Goal: Task Accomplishment & Management: Manage account settings

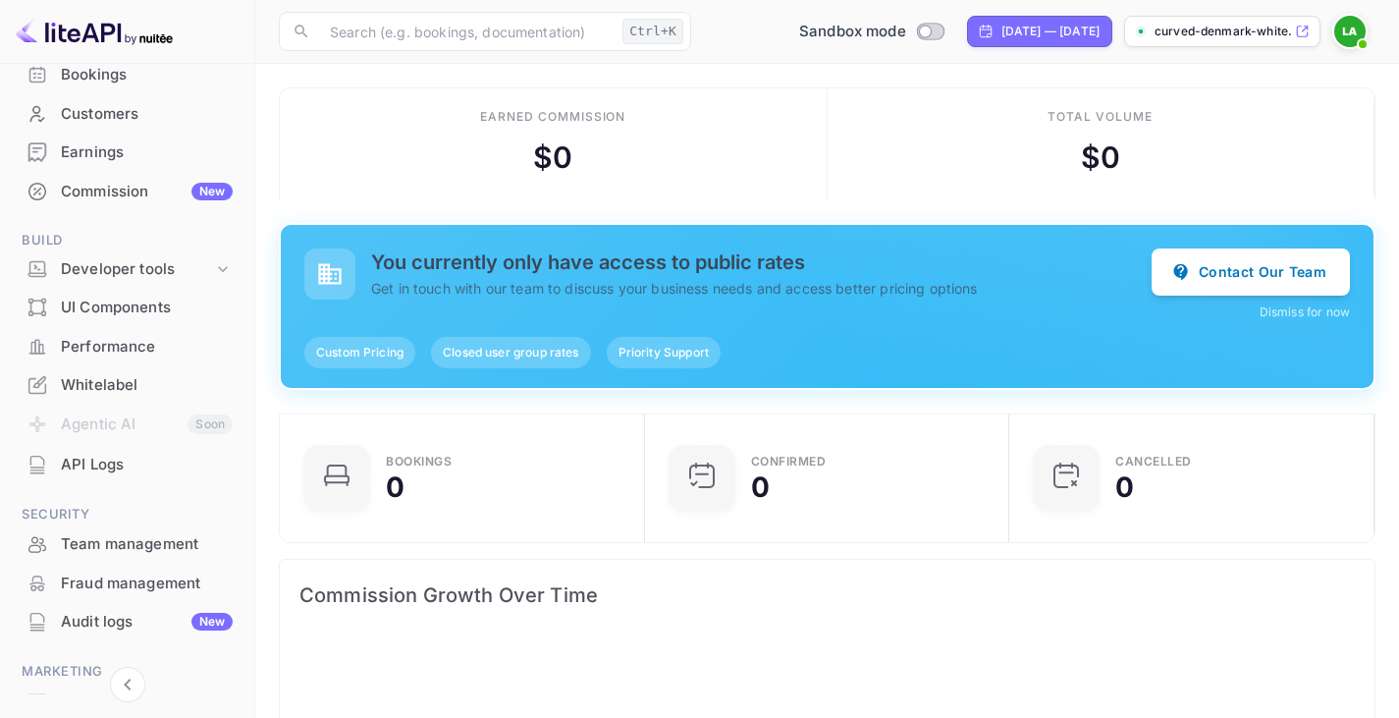
scroll to position [160, 0]
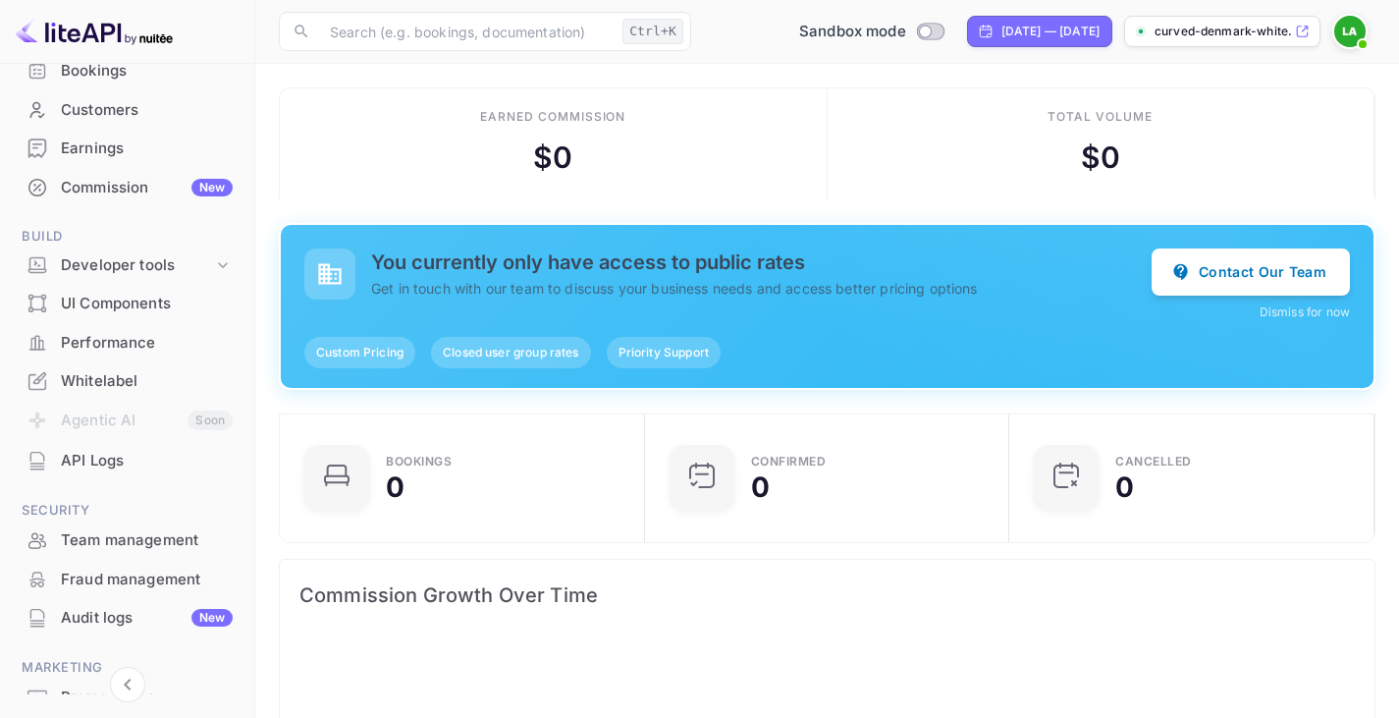
click at [125, 194] on div "Commission New" at bounding box center [147, 188] width 172 height 23
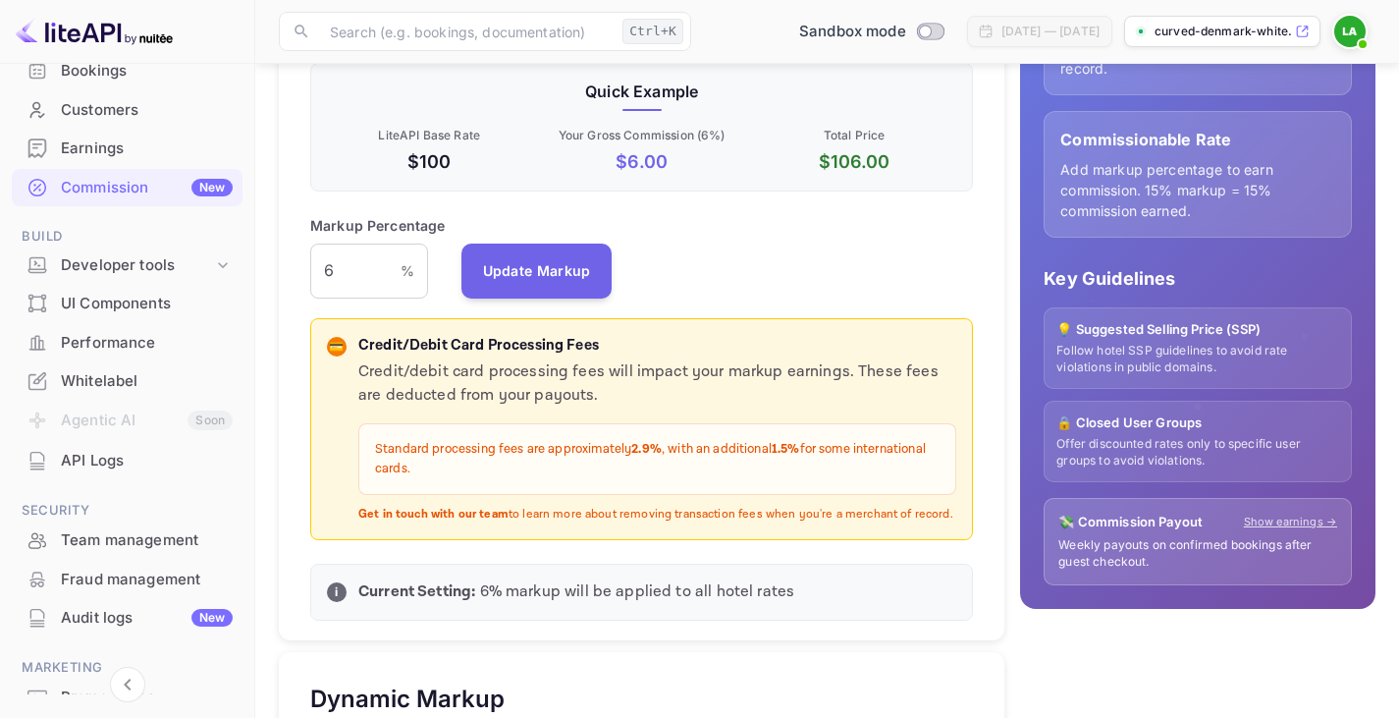
scroll to position [400, 0]
click at [342, 264] on input "6" at bounding box center [355, 270] width 90 height 55
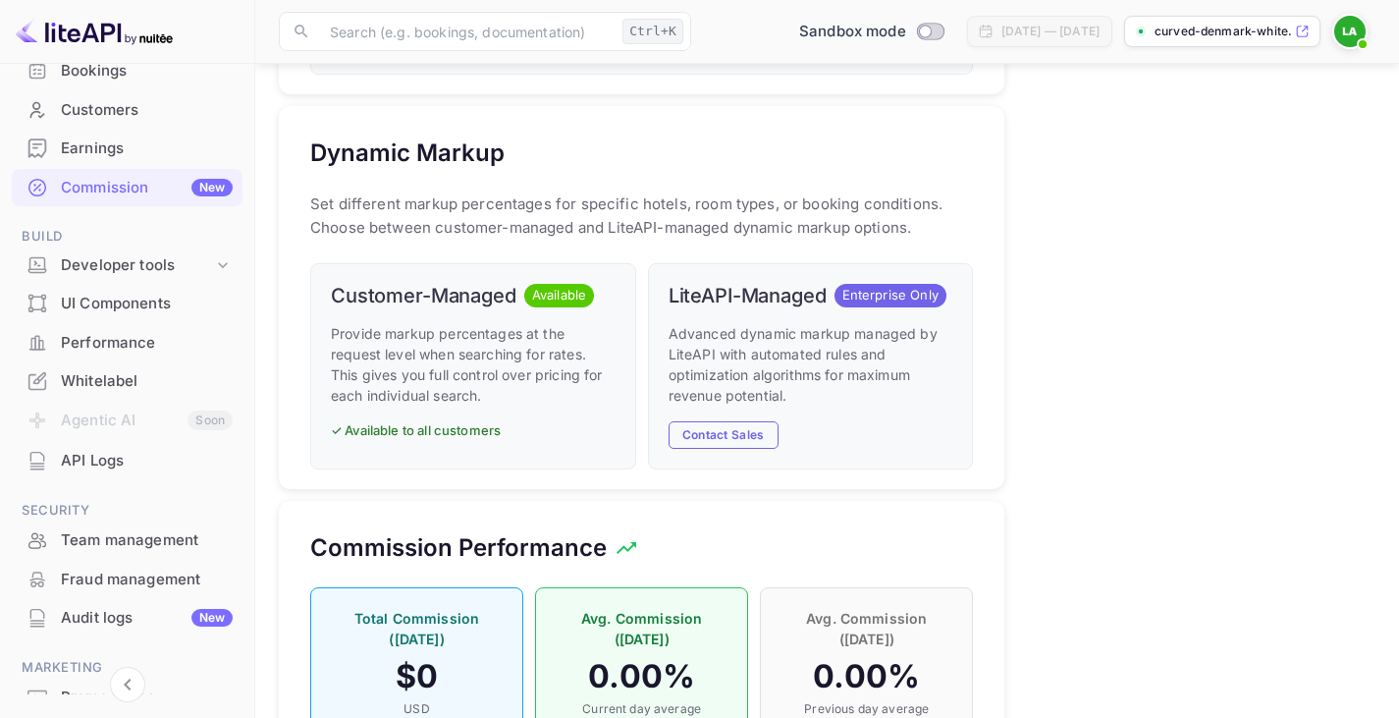
scroll to position [958, 0]
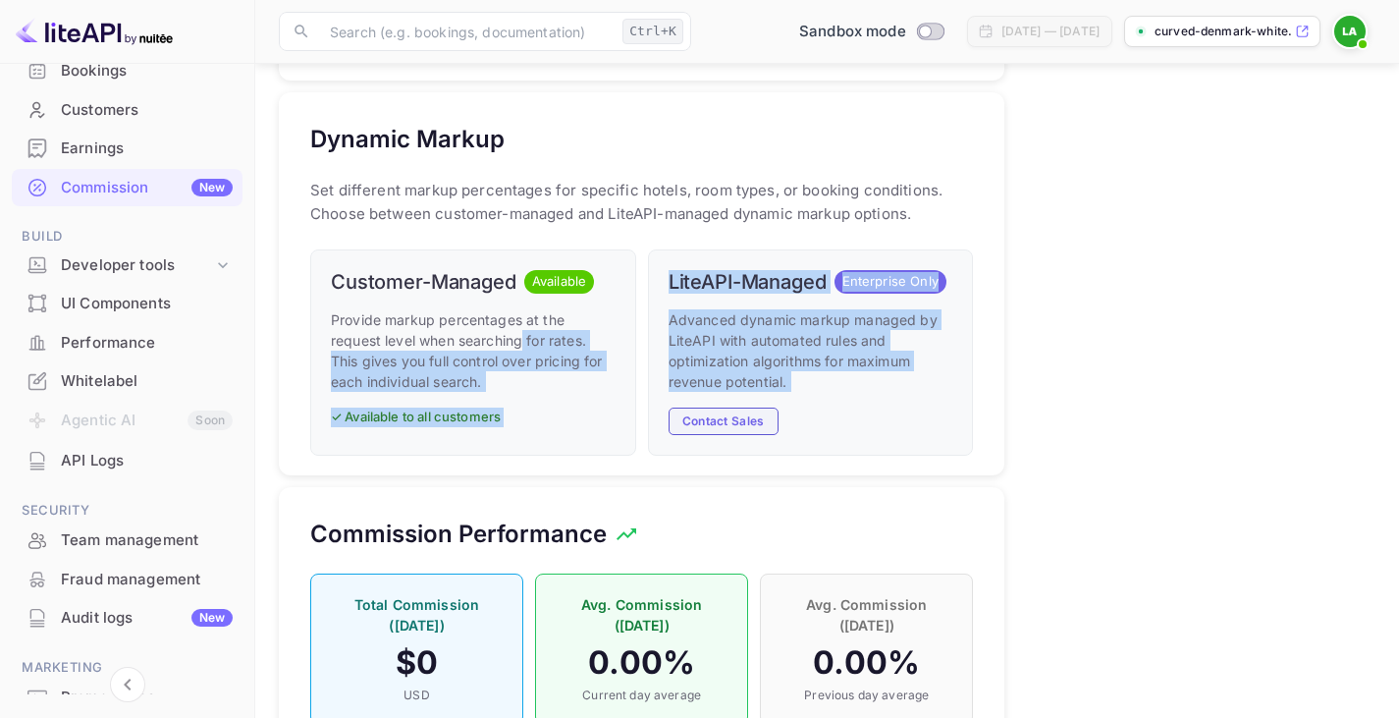
drag, startPoint x: 521, startPoint y: 332, endPoint x: 751, endPoint y: 426, distance: 248.3
click at [751, 426] on div "Customer-Managed Available Provide markup percentages at the request level when…" at bounding box center [635, 347] width 675 height 219
click at [816, 366] on p "Advanced dynamic markup managed by LiteAPI with automated rules and optimizatio…" at bounding box center [811, 350] width 285 height 82
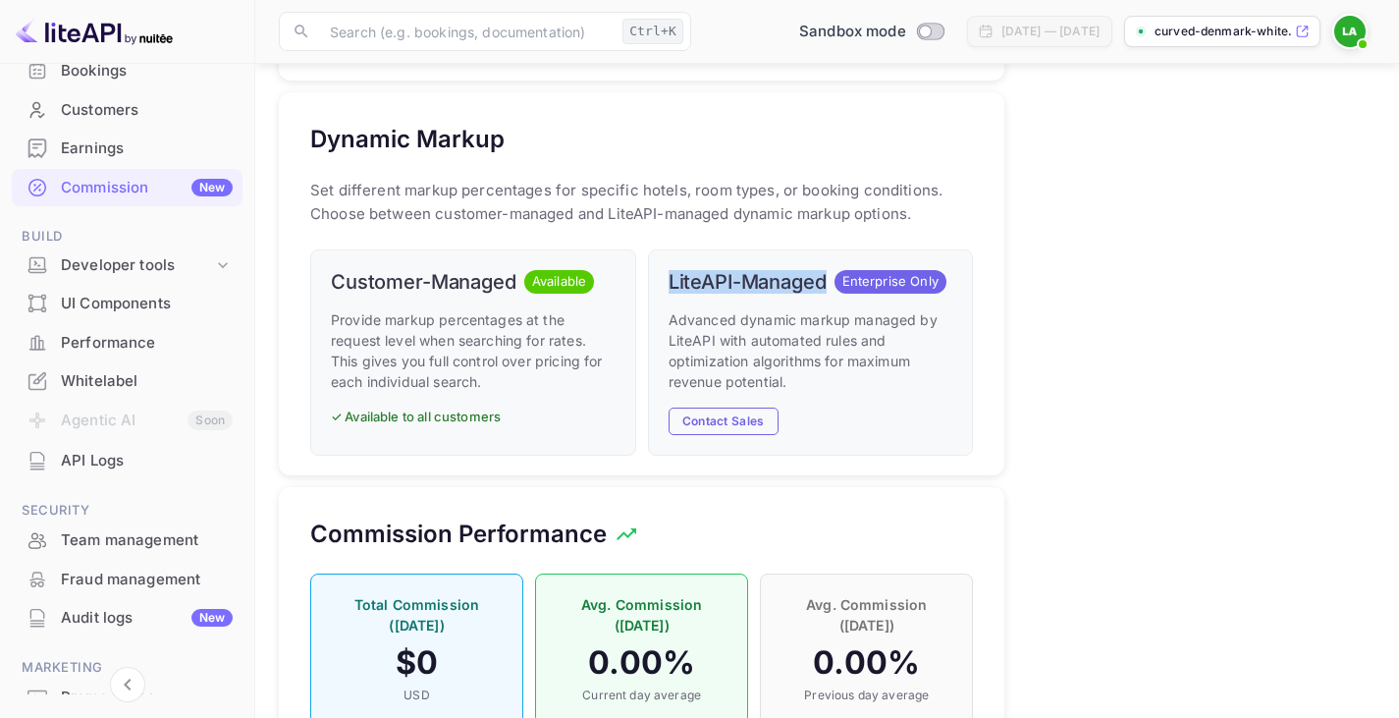
drag, startPoint x: 669, startPoint y: 281, endPoint x: 828, endPoint y: 273, distance: 159.3
click at [827, 273] on h6 "LiteAPI-Managed" at bounding box center [748, 282] width 158 height 24
click at [863, 352] on p "Advanced dynamic markup managed by LiteAPI with automated rules and optimizatio…" at bounding box center [811, 350] width 285 height 82
click at [706, 422] on button "Contact Sales" at bounding box center [724, 421] width 110 height 28
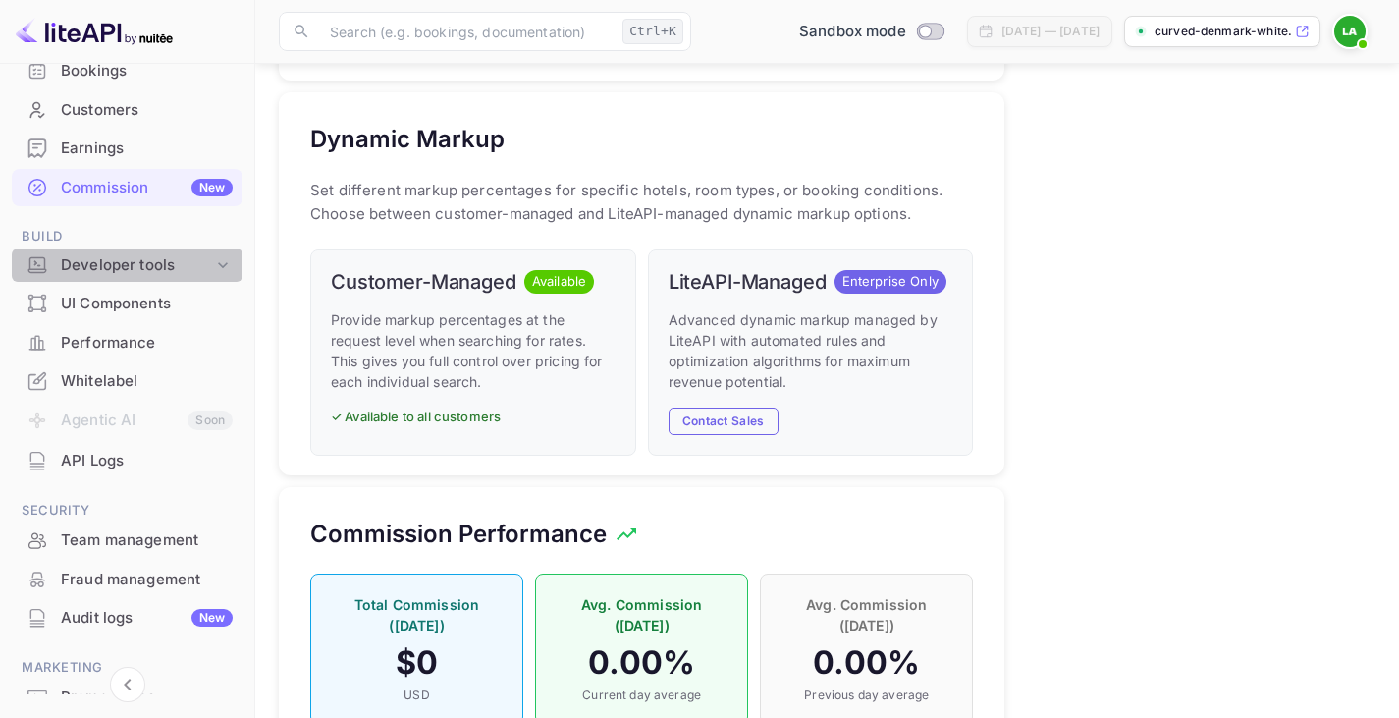
click at [203, 269] on div "Developer tools" at bounding box center [137, 265] width 152 height 23
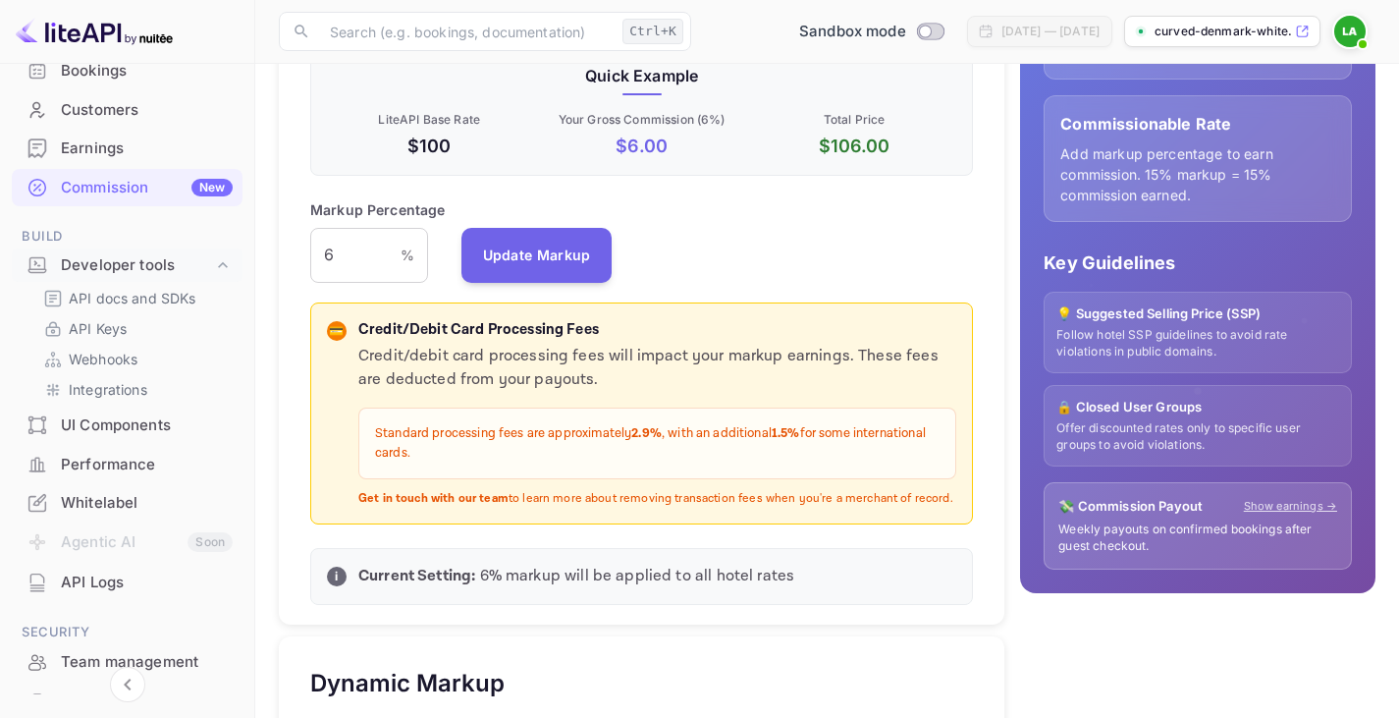
scroll to position [0, 0]
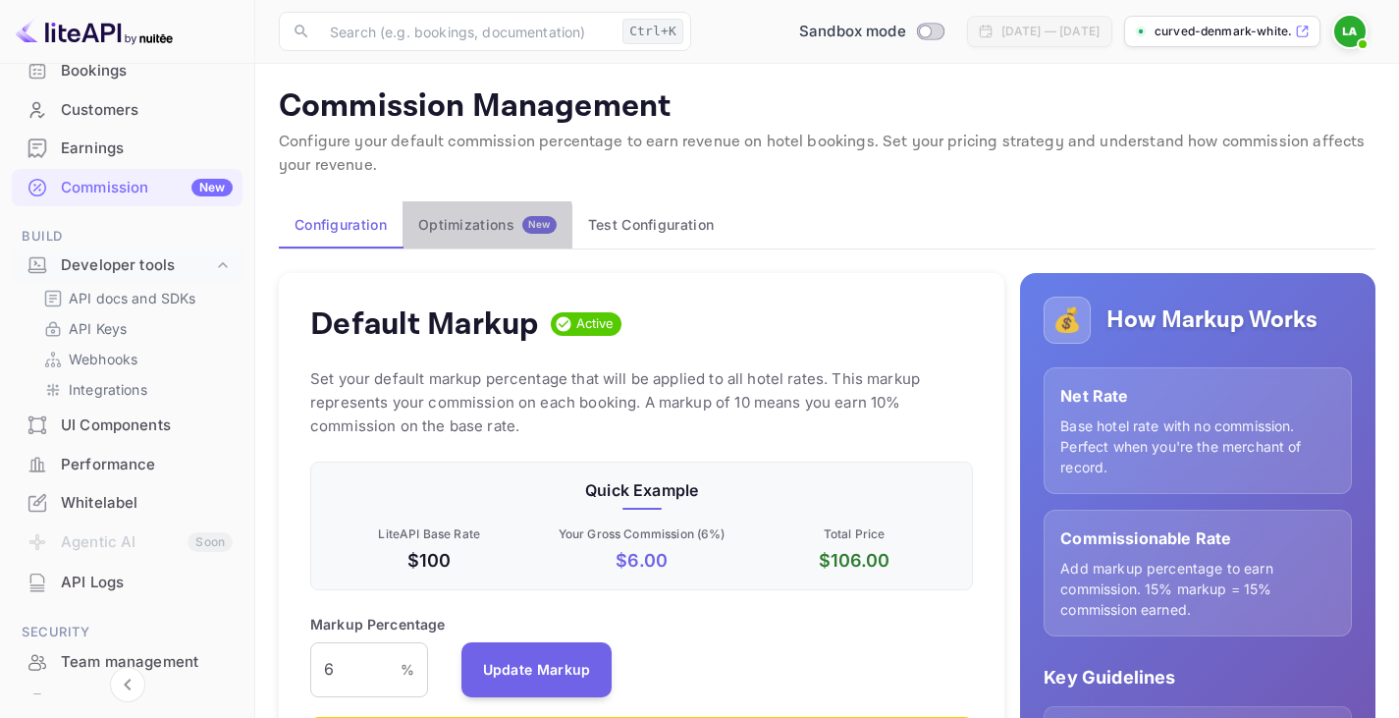
click at [469, 227] on div "Optimizations New" at bounding box center [487, 225] width 138 height 18
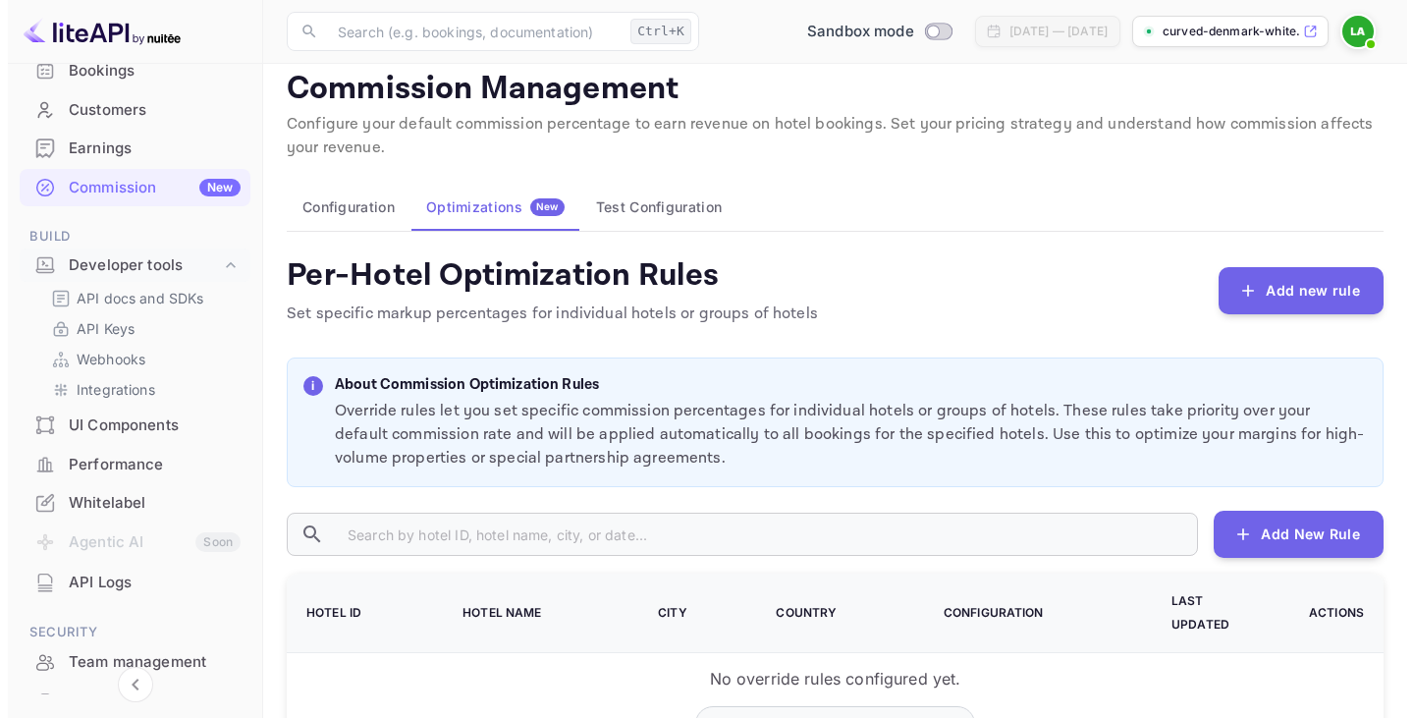
scroll to position [139, 0]
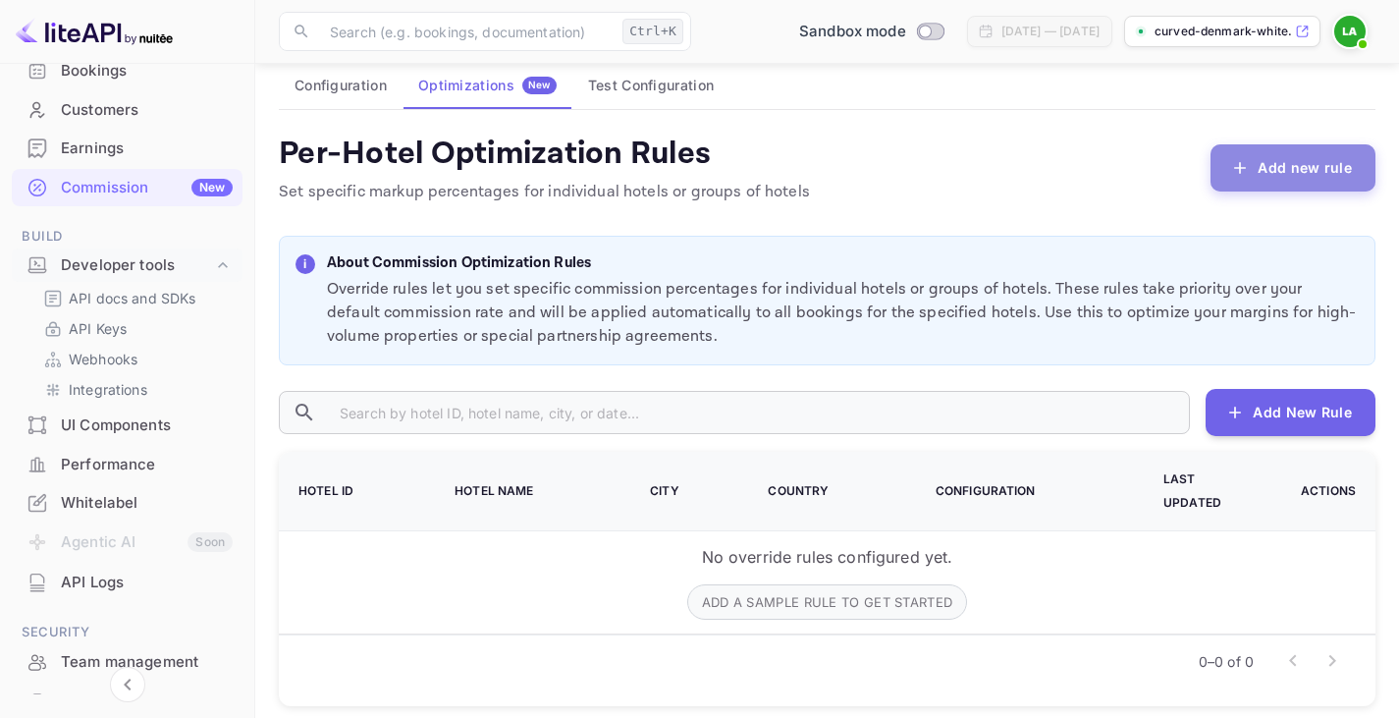
click at [1284, 177] on button "Add new rule" at bounding box center [1293, 167] width 165 height 47
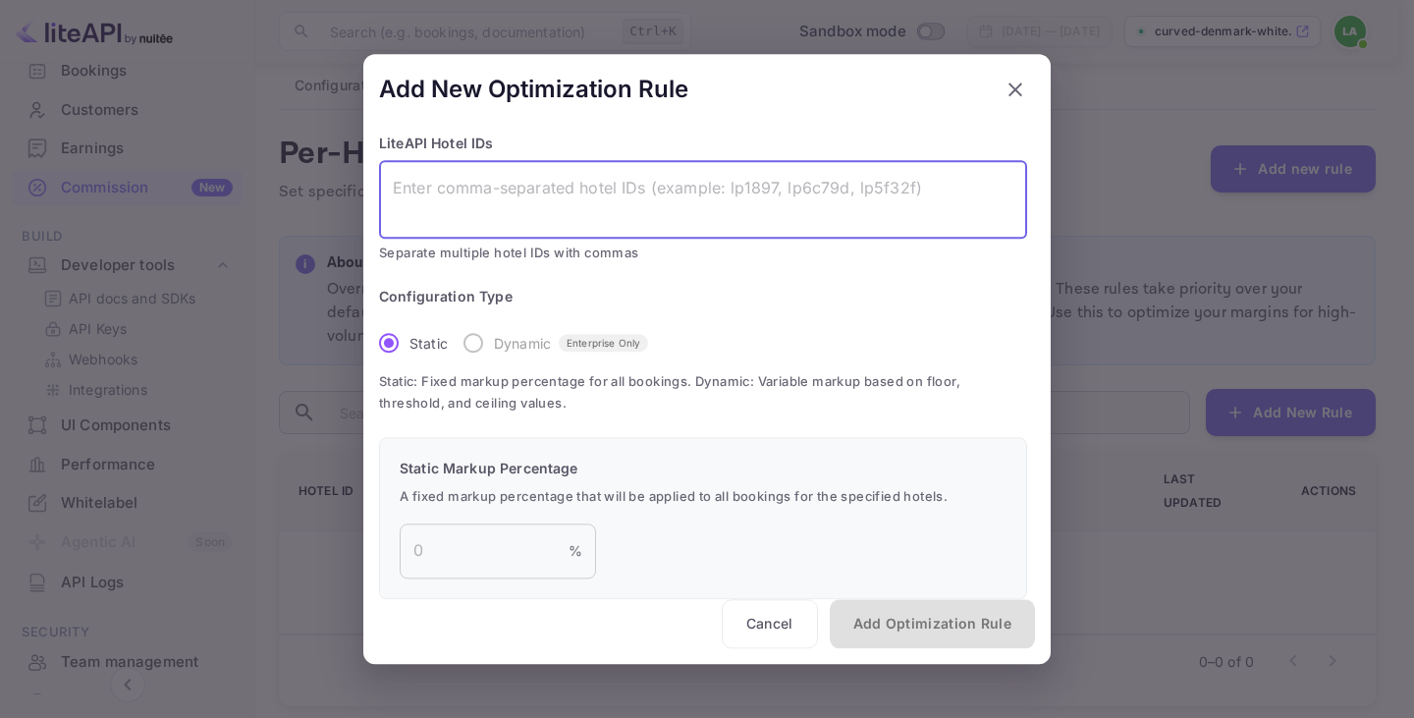
click at [480, 181] on textarea at bounding box center [703, 199] width 621 height 45
drag, startPoint x: 441, startPoint y: 183, endPoint x: 432, endPoint y: 222, distance: 40.3
click at [432, 222] on textarea at bounding box center [703, 199] width 621 height 45
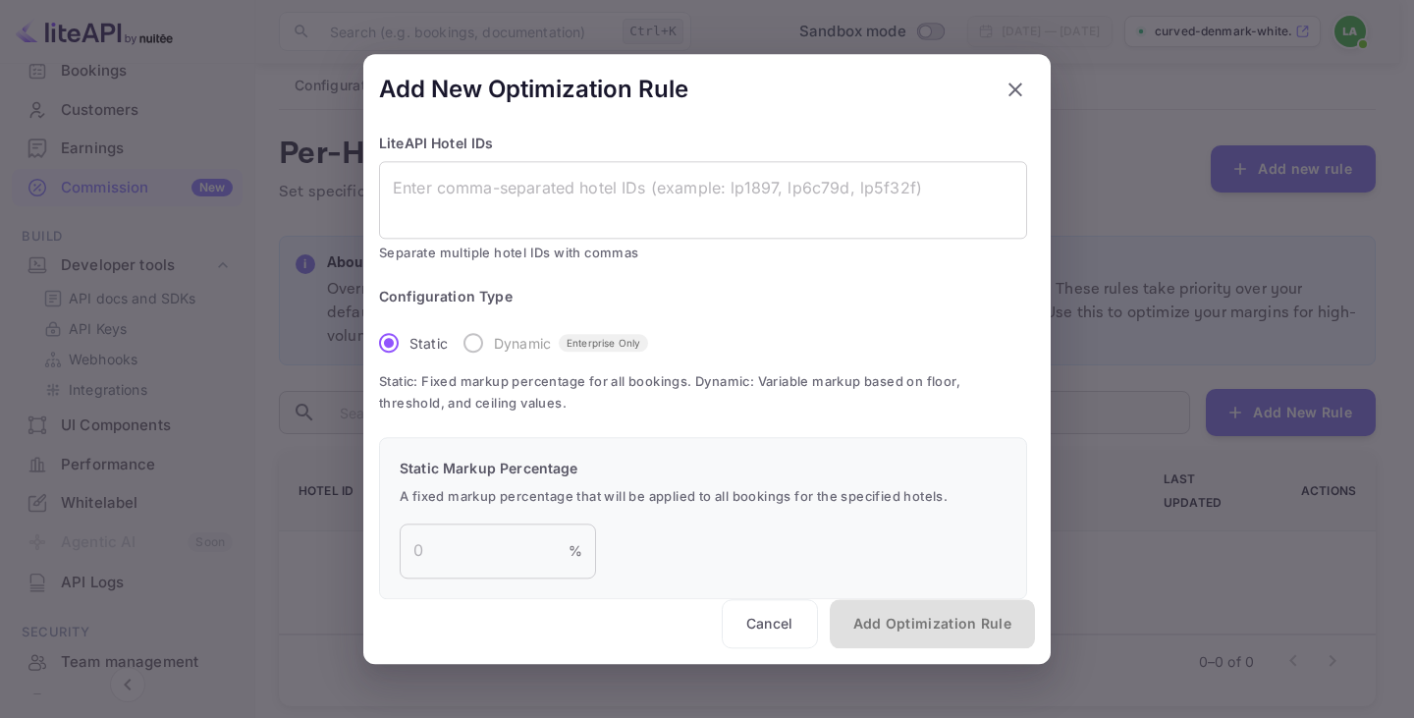
click at [475, 345] on label "Dynamic Enterprise Only" at bounding box center [550, 342] width 195 height 41
click at [392, 340] on input "Static" at bounding box center [388, 342] width 41 height 41
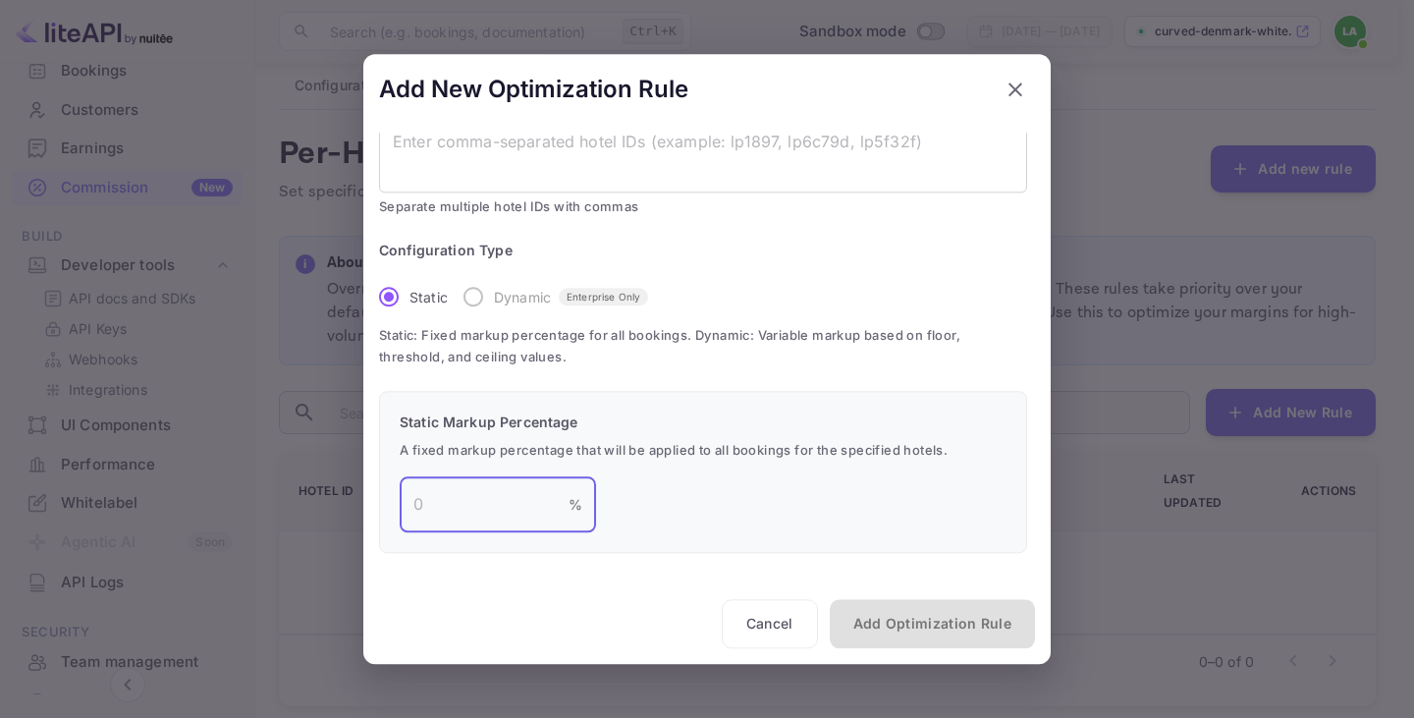
click at [421, 499] on input "number" at bounding box center [484, 504] width 169 height 55
drag, startPoint x: 421, startPoint y: 499, endPoint x: 496, endPoint y: 496, distance: 74.7
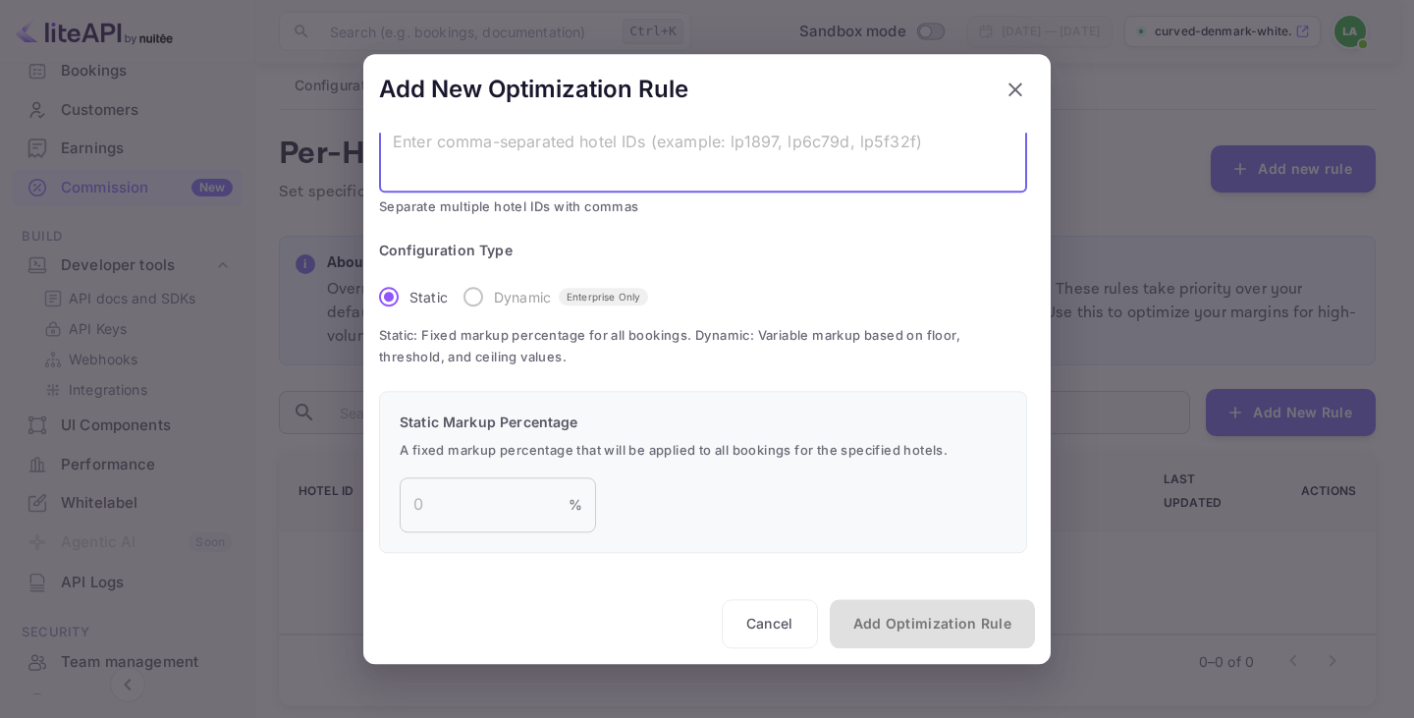
drag, startPoint x: 496, startPoint y: 496, endPoint x: 405, endPoint y: 158, distance: 349.9
click at [405, 158] on textarea at bounding box center [703, 153] width 621 height 45
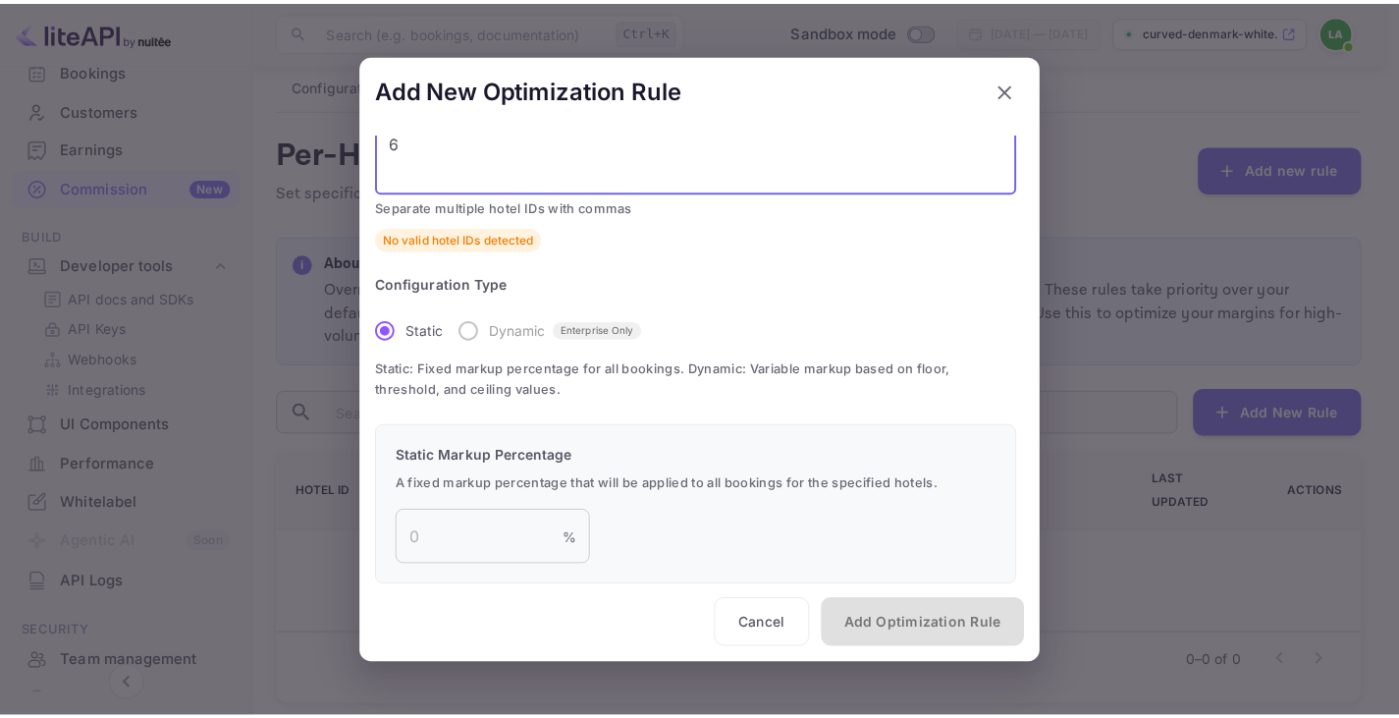
scroll to position [45, 0]
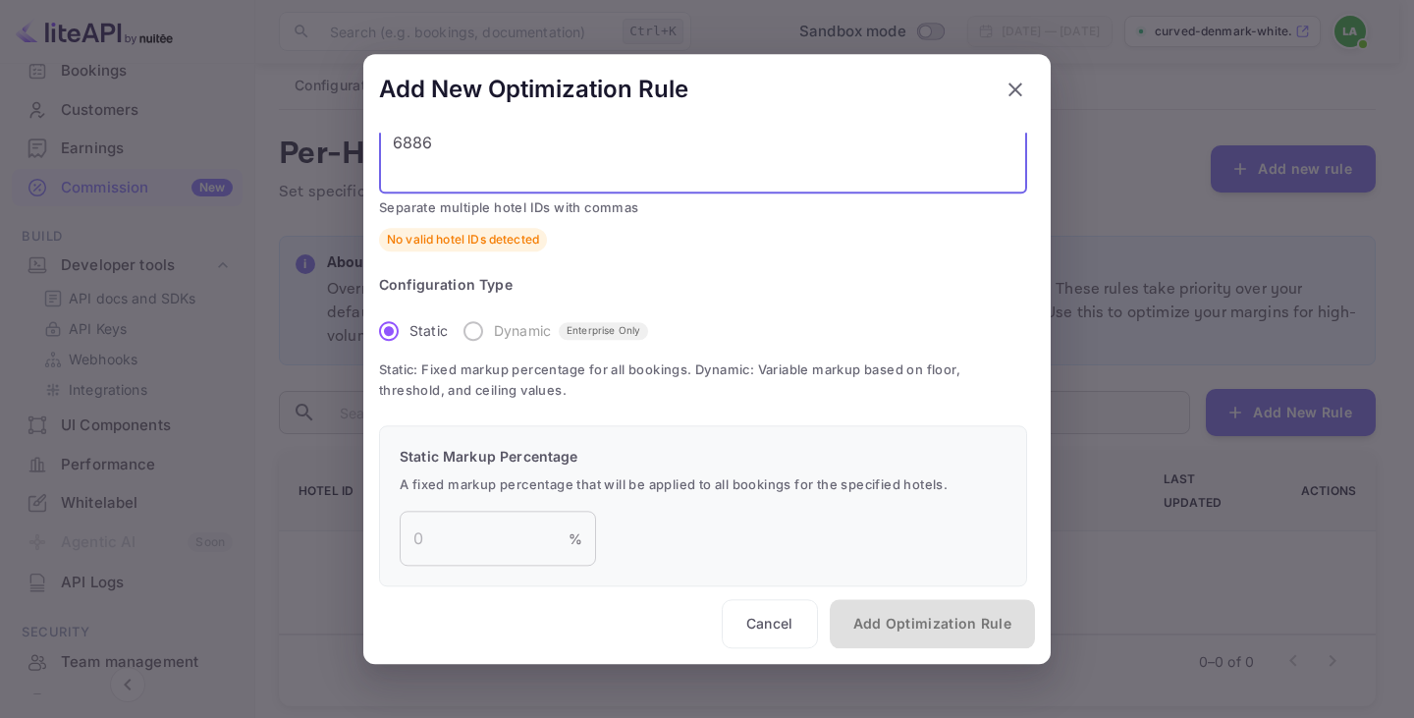
click at [466, 145] on textarea "6886" at bounding box center [703, 154] width 621 height 45
type textarea "6886"
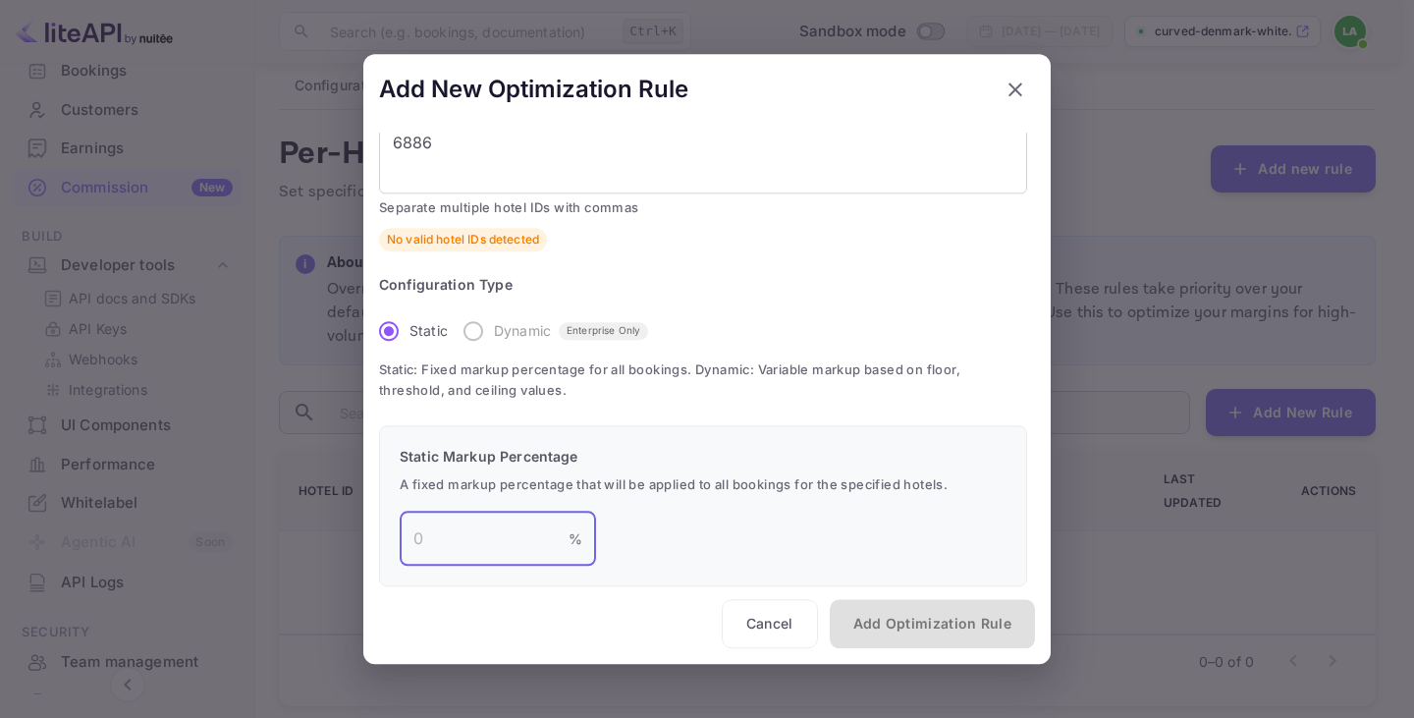
click at [442, 546] on input "number" at bounding box center [484, 539] width 169 height 55
click at [1007, 88] on icon "button" at bounding box center [1015, 90] width 24 height 24
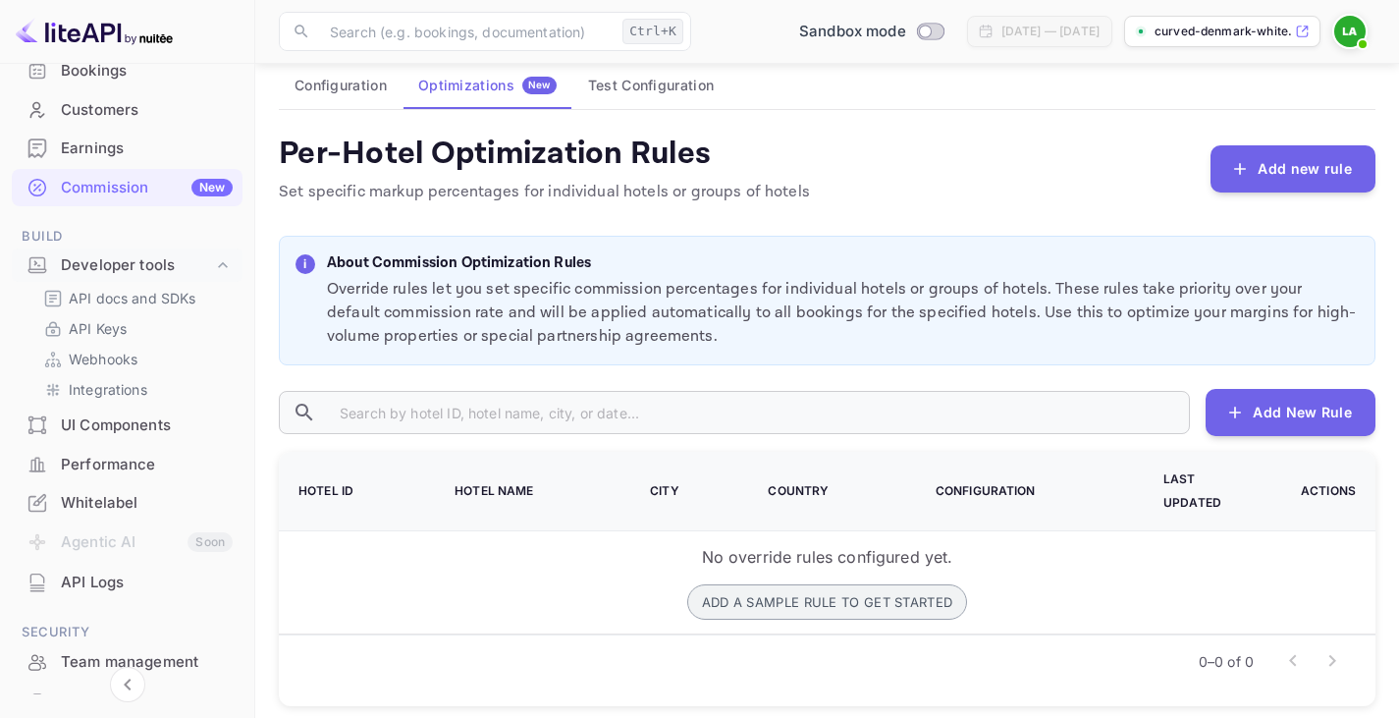
click at [788, 584] on button "Add a sample rule to get started" at bounding box center [827, 601] width 281 height 35
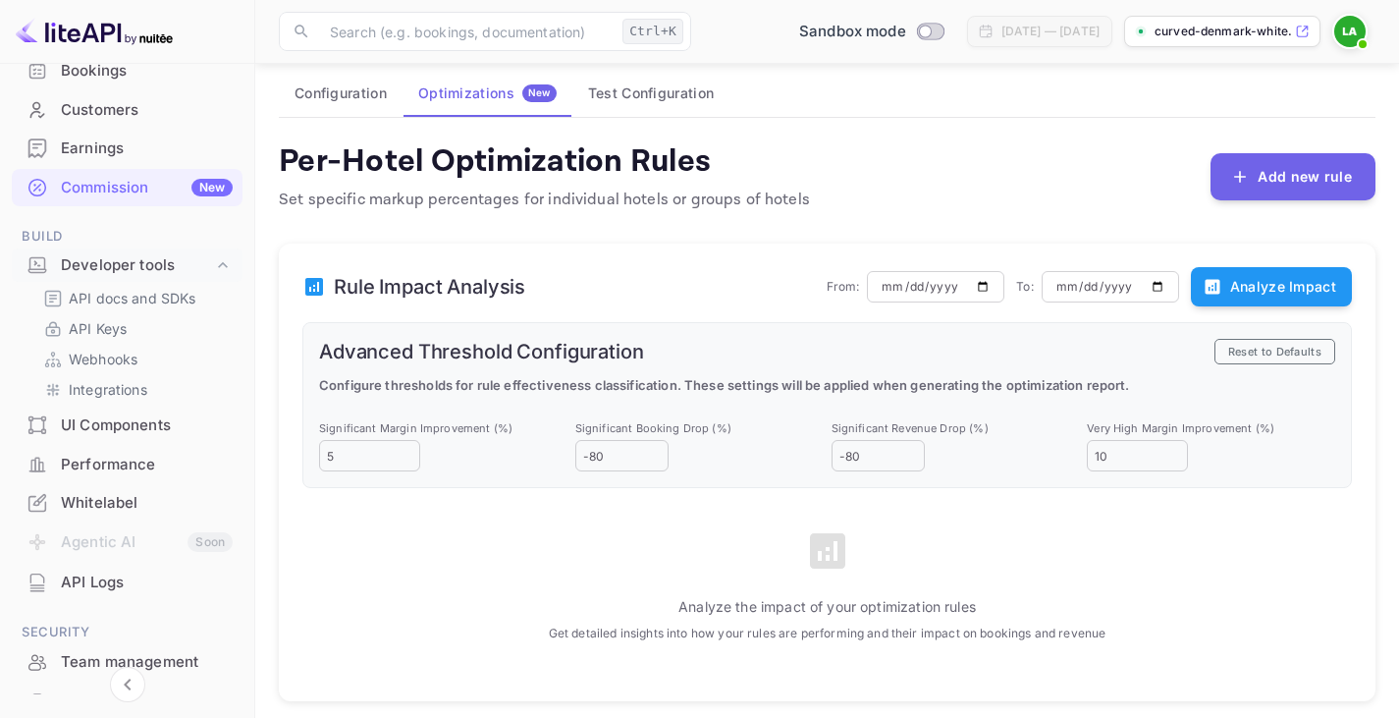
scroll to position [129, 0]
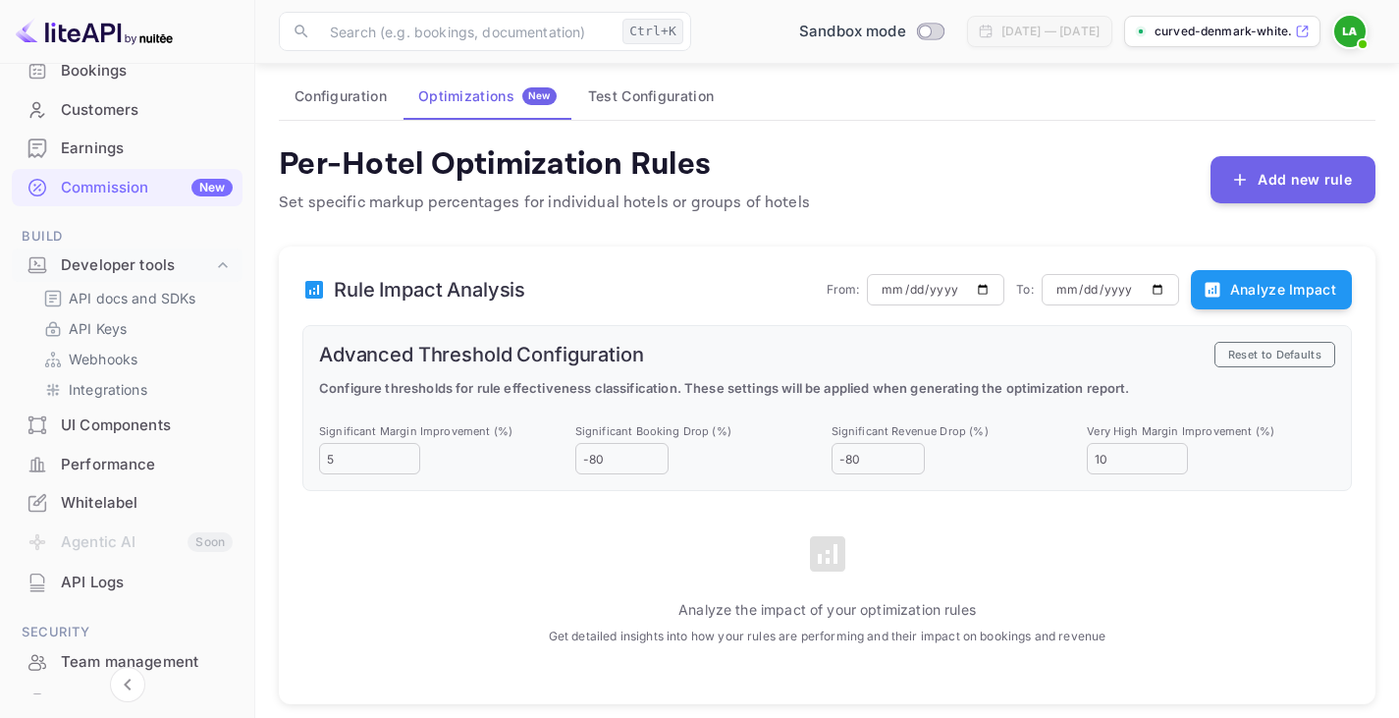
drag, startPoint x: 1259, startPoint y: 287, endPoint x: 708, endPoint y: 564, distance: 616.5
click at [708, 564] on div "Analyze the impact of your optimization rules Get detailed insights into how yo…" at bounding box center [827, 587] width 1050 height 193
click at [1233, 296] on button "Analyze Impact" at bounding box center [1271, 289] width 161 height 39
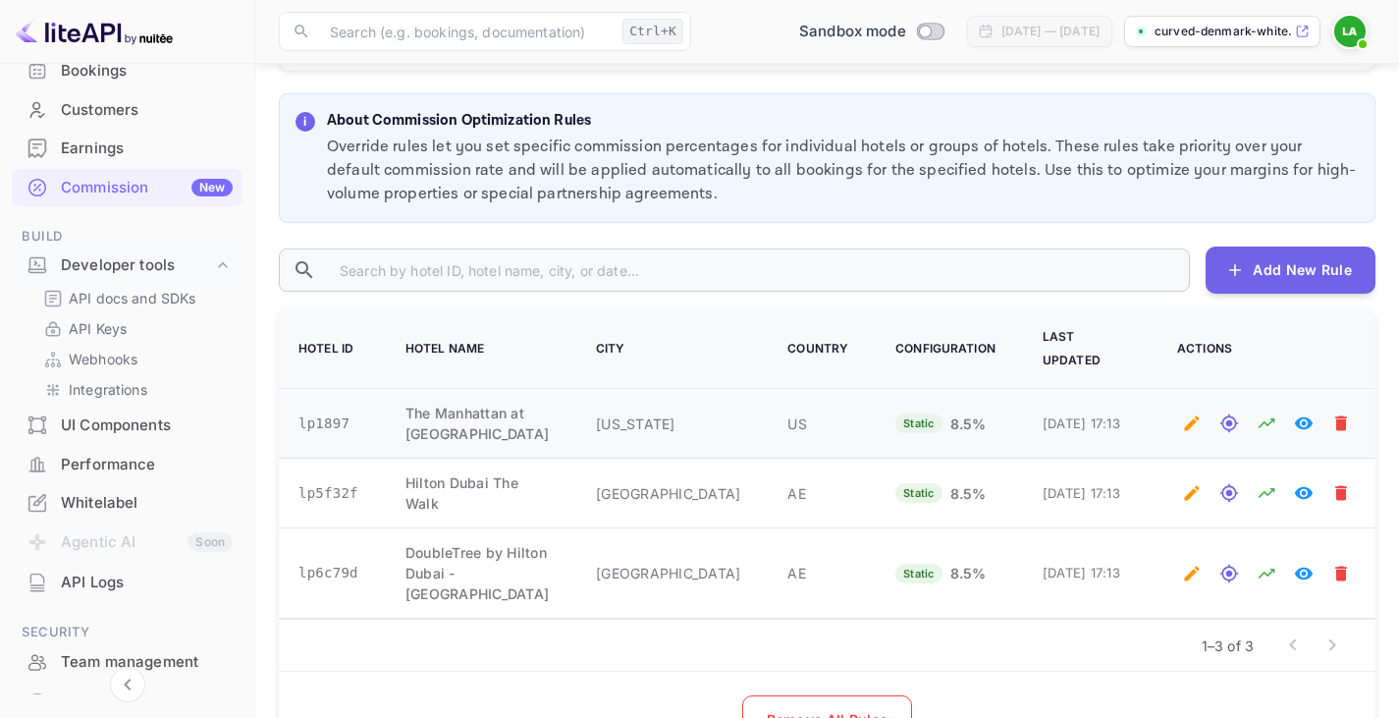
scroll to position [848, 0]
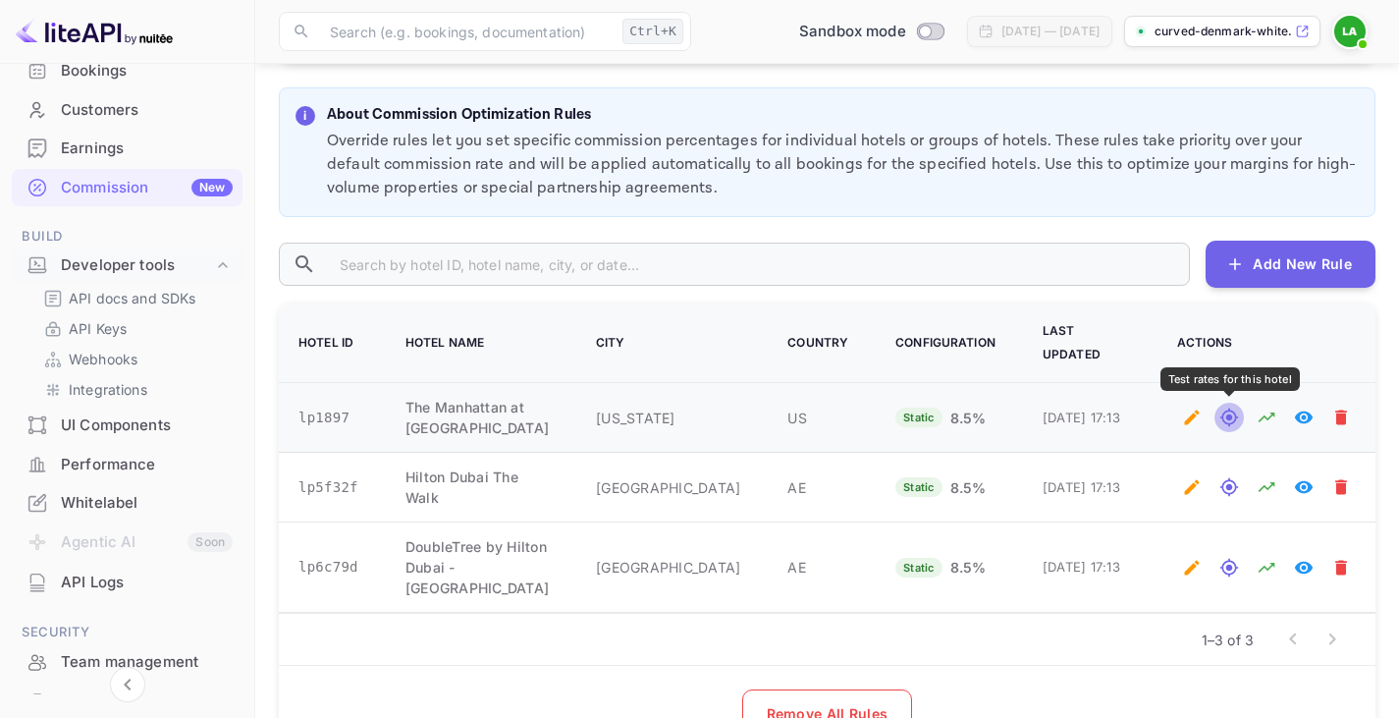
click at [1228, 416] on icon "Test rates for this hotel" at bounding box center [1229, 417] width 18 height 18
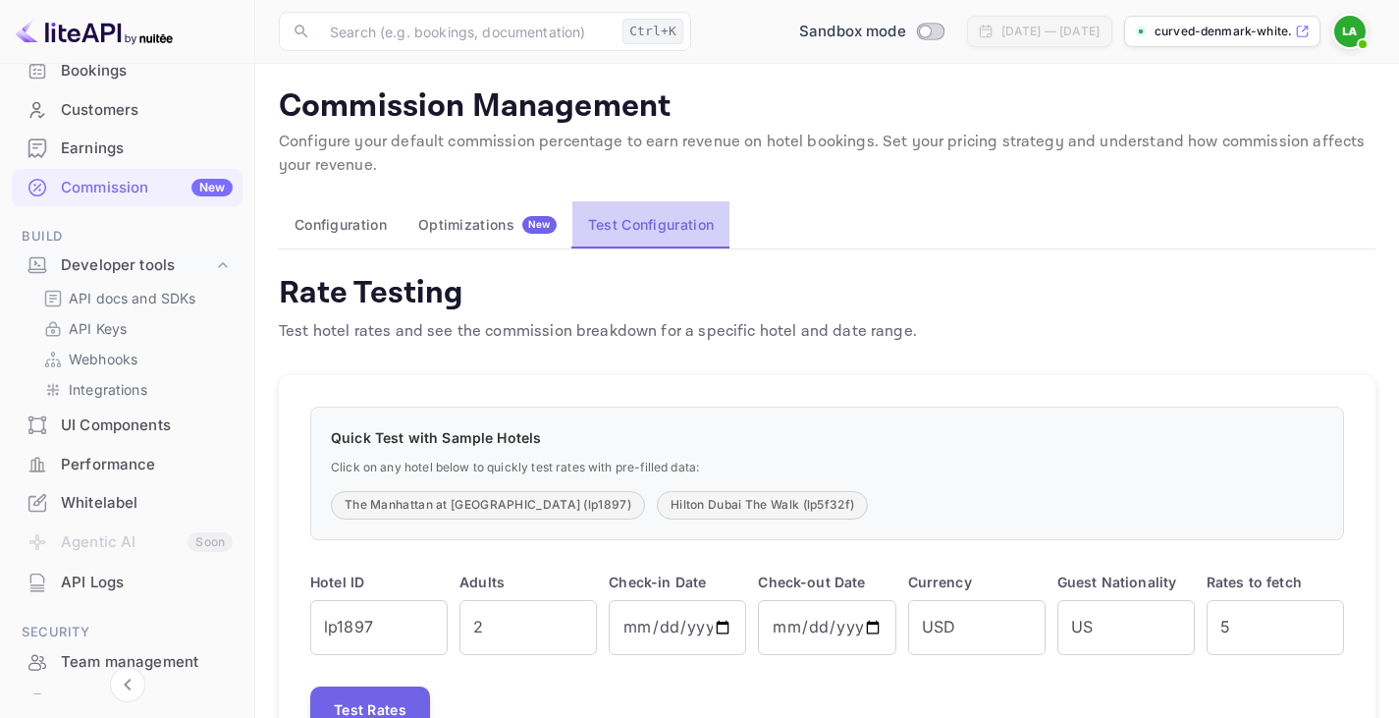
click at [613, 221] on button "Test Configuration" at bounding box center [650, 224] width 157 height 47
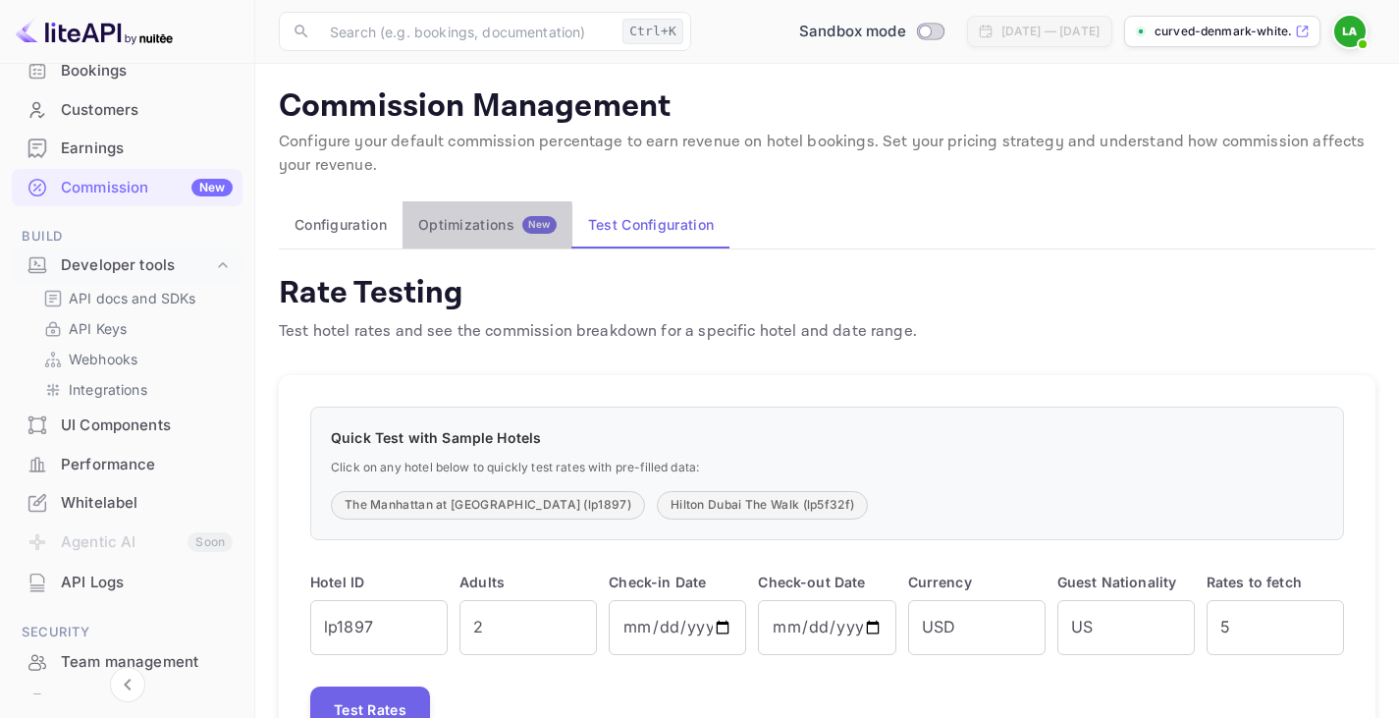
click at [456, 227] on div "Optimizations New" at bounding box center [487, 225] width 138 height 18
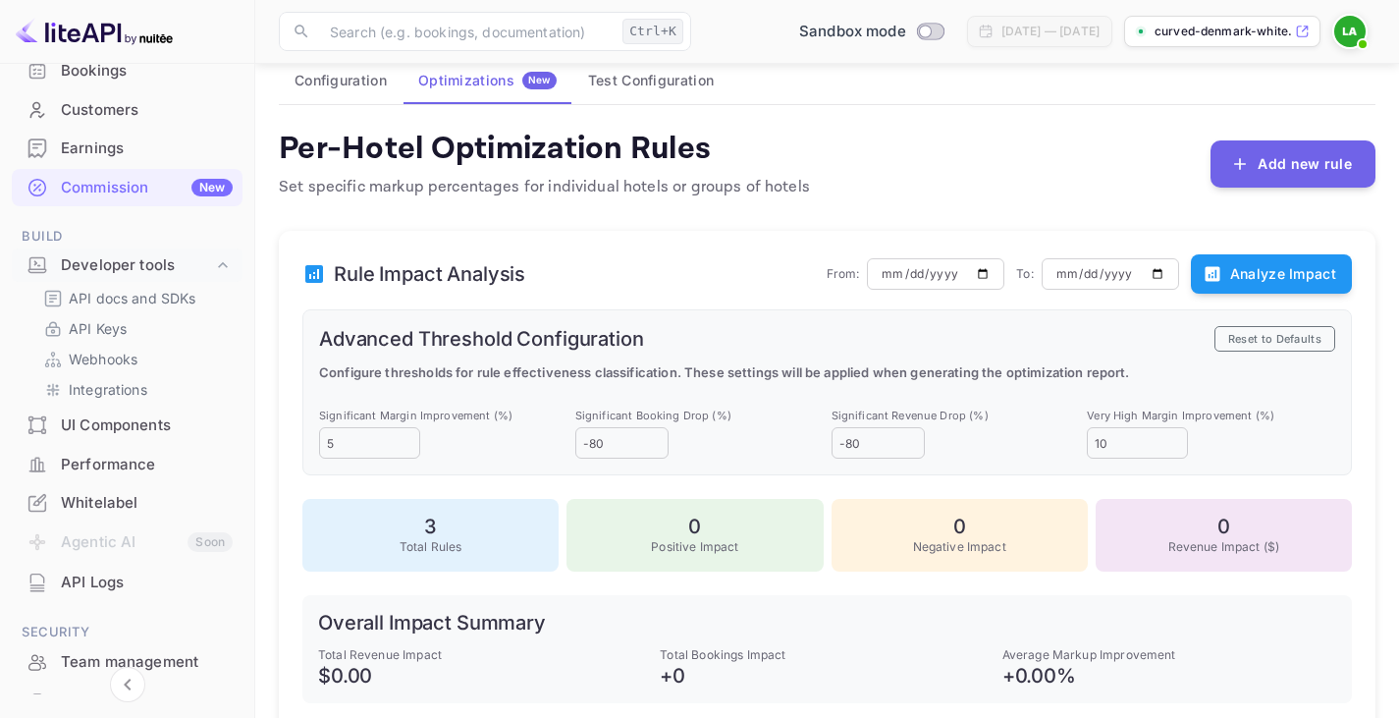
scroll to position [145, 0]
click at [333, 80] on button "Configuration" at bounding box center [341, 79] width 124 height 47
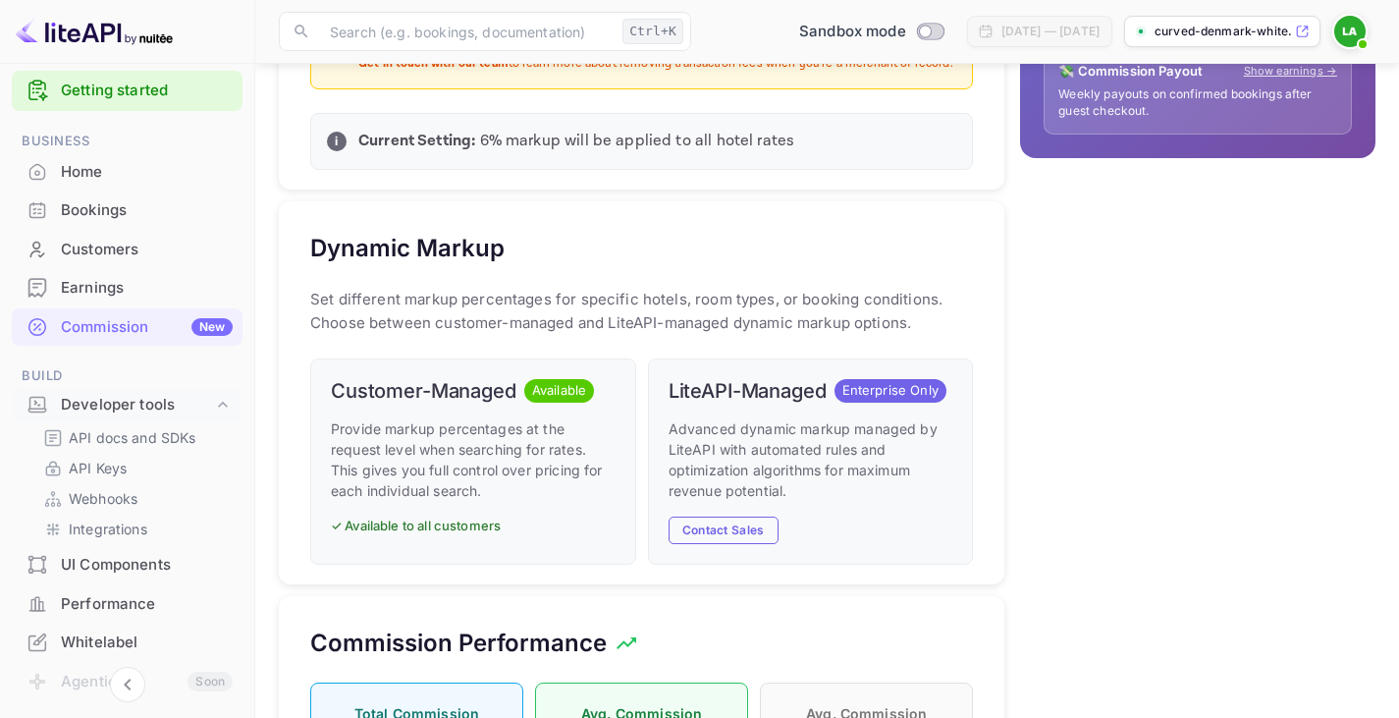
scroll to position [152, 0]
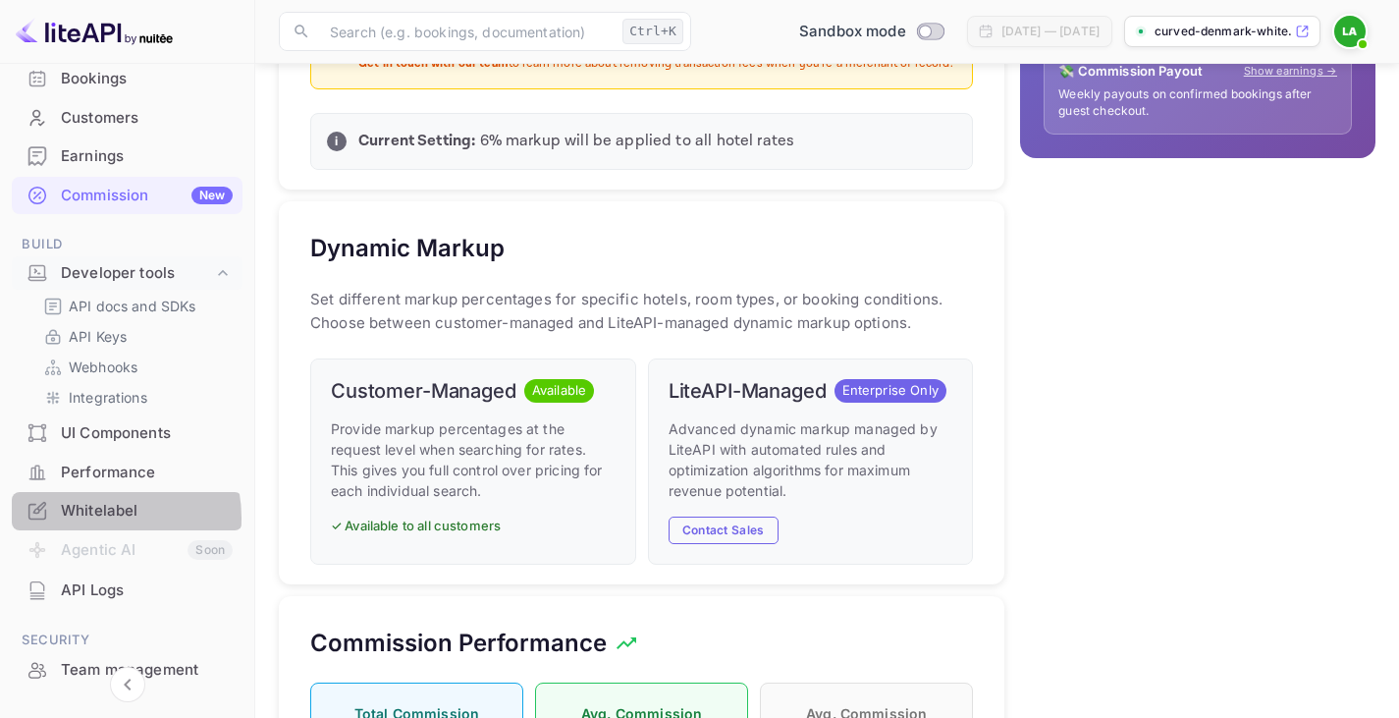
click at [96, 517] on div "Whitelabel" at bounding box center [147, 511] width 172 height 23
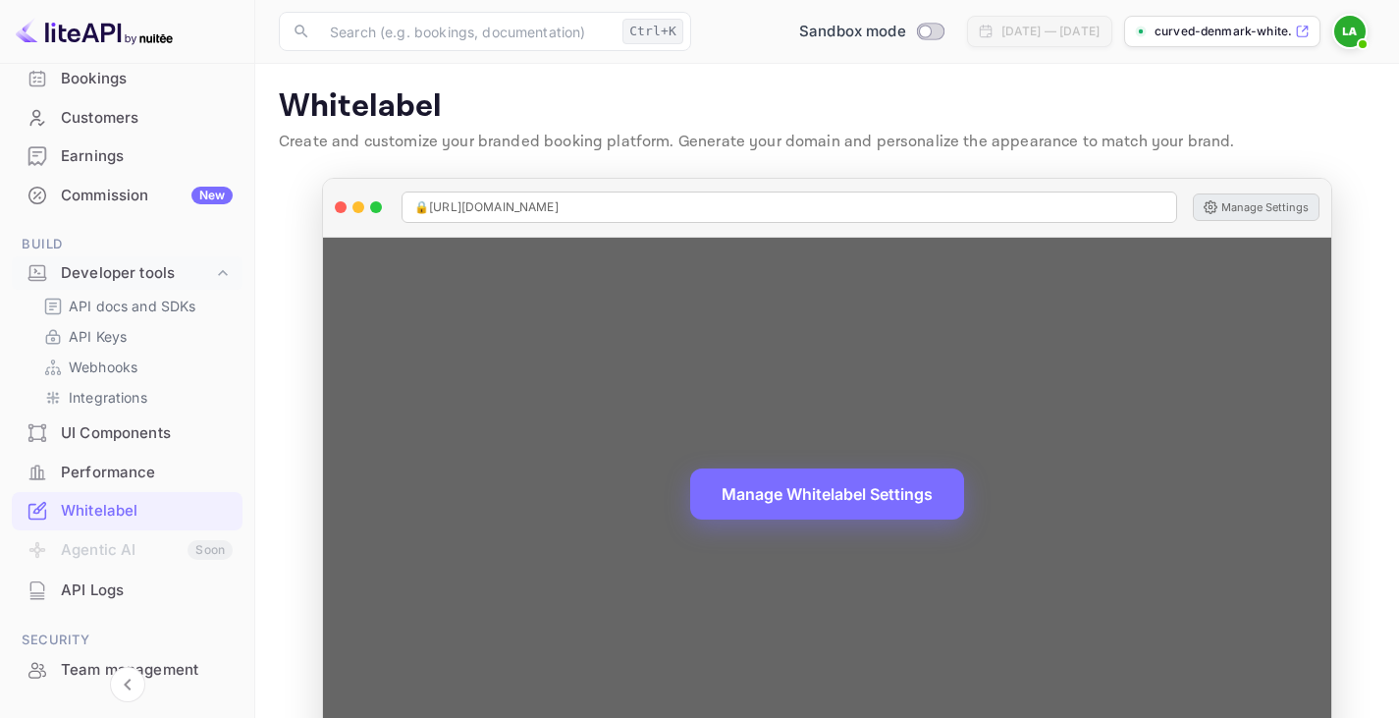
click at [1256, 196] on button "Manage Settings" at bounding box center [1256, 206] width 127 height 27
